Goal: Transaction & Acquisition: Purchase product/service

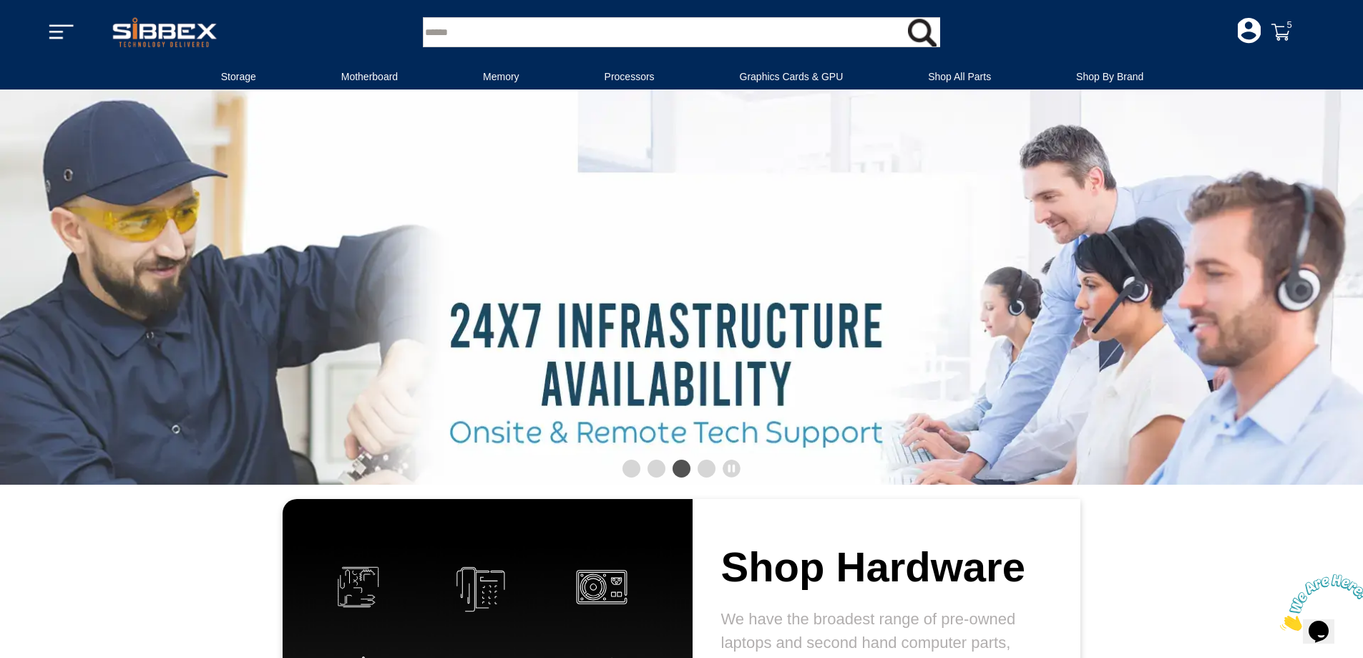
click at [263, 72] on link "Storage" at bounding box center [238, 76] width 67 height 25
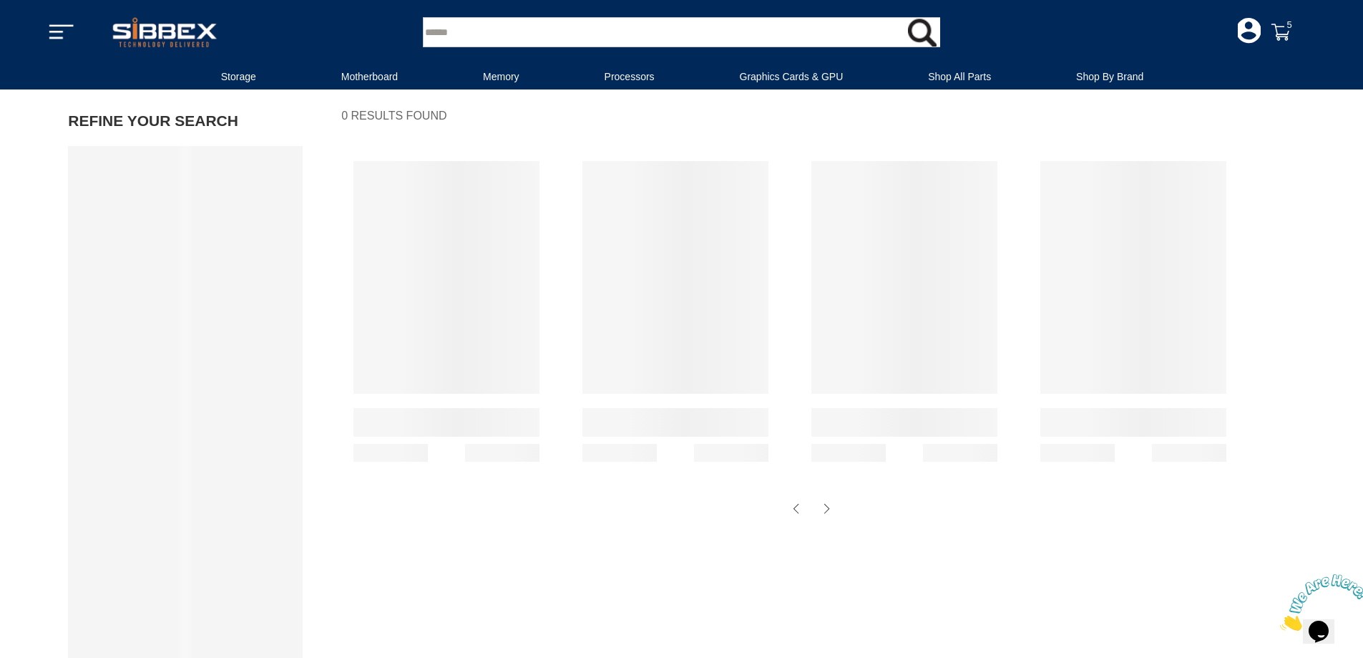
select select "********"
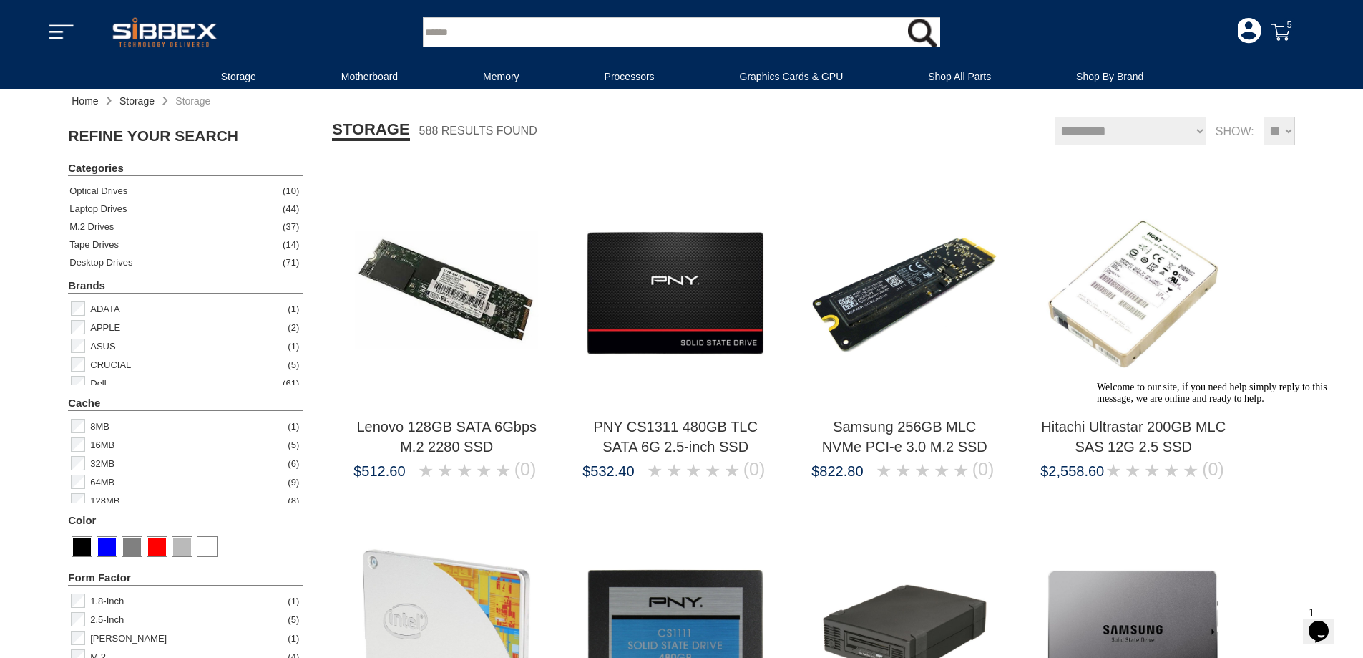
click at [467, 307] on img "Lenovo 128GB SATA 6Gbps M.2 2280 SSD and a price of $512.60" at bounding box center [446, 293] width 186 height 233
